Goal: Go to known website: Access a specific website the user already knows

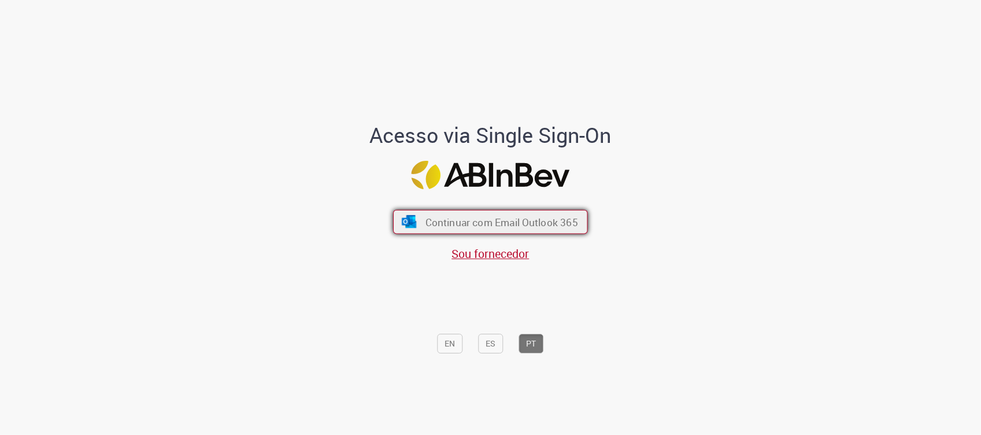
click at [509, 218] on span "Continuar com Email Outlook 365" at bounding box center [501, 221] width 153 height 13
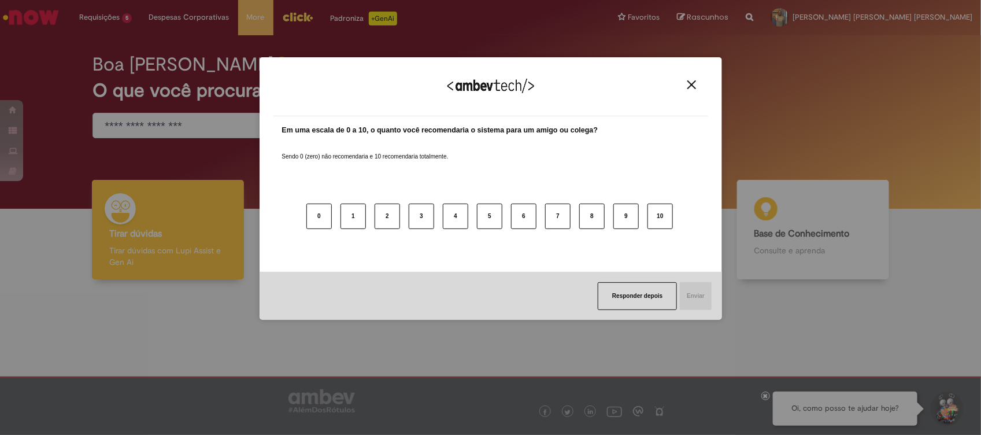
click at [689, 81] on img "Close" at bounding box center [691, 84] width 9 height 9
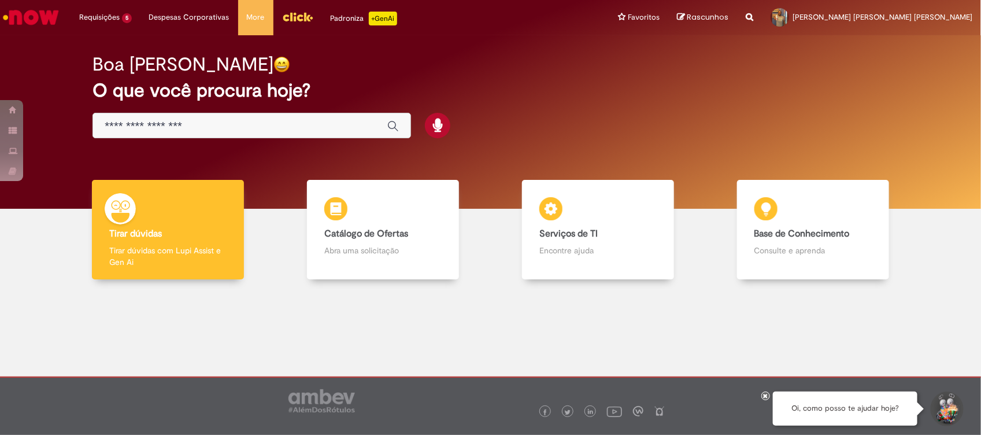
click at [299, 15] on img "Menu Cabeçalho" at bounding box center [297, 16] width 31 height 17
